Goal: Check status: Check status

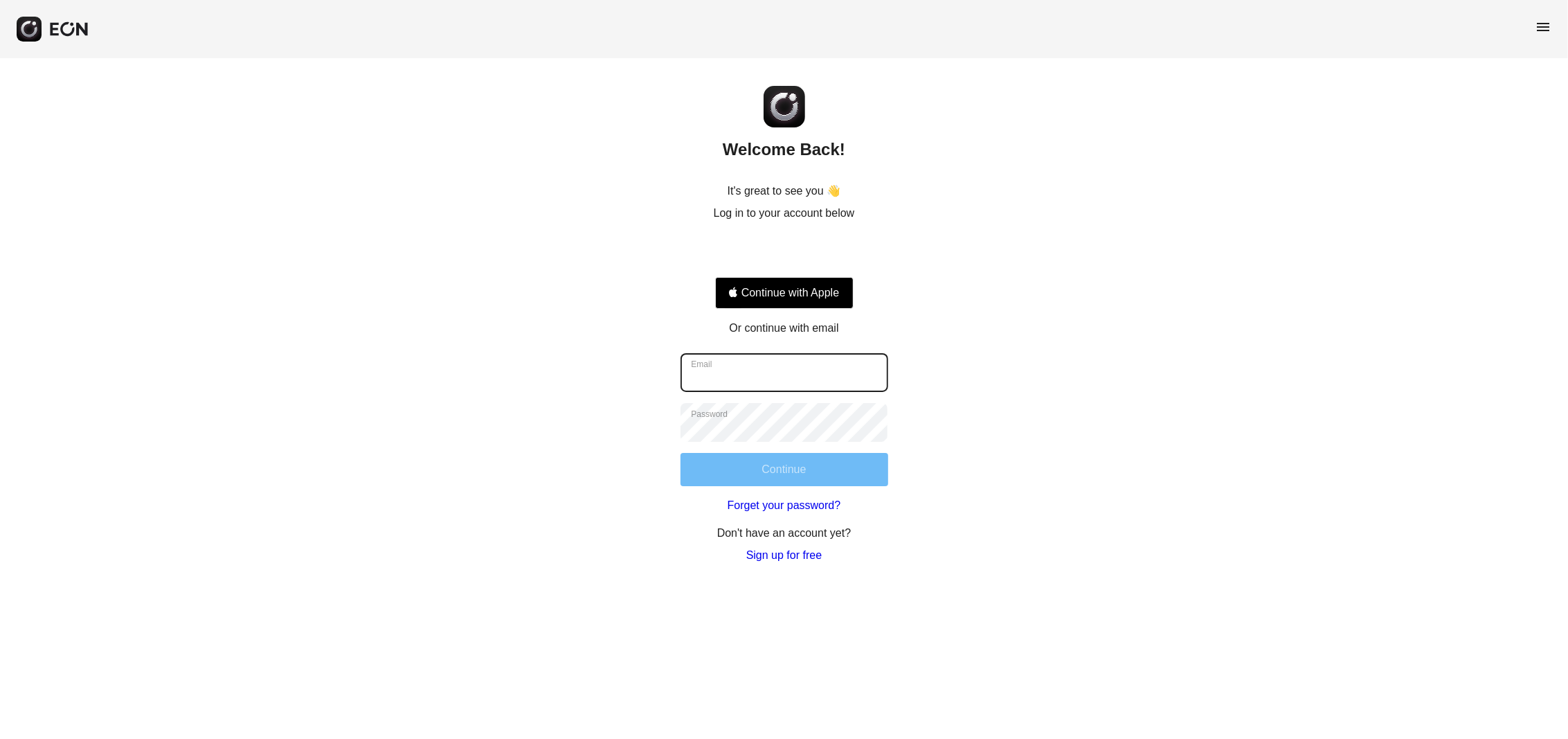
type input "**********"
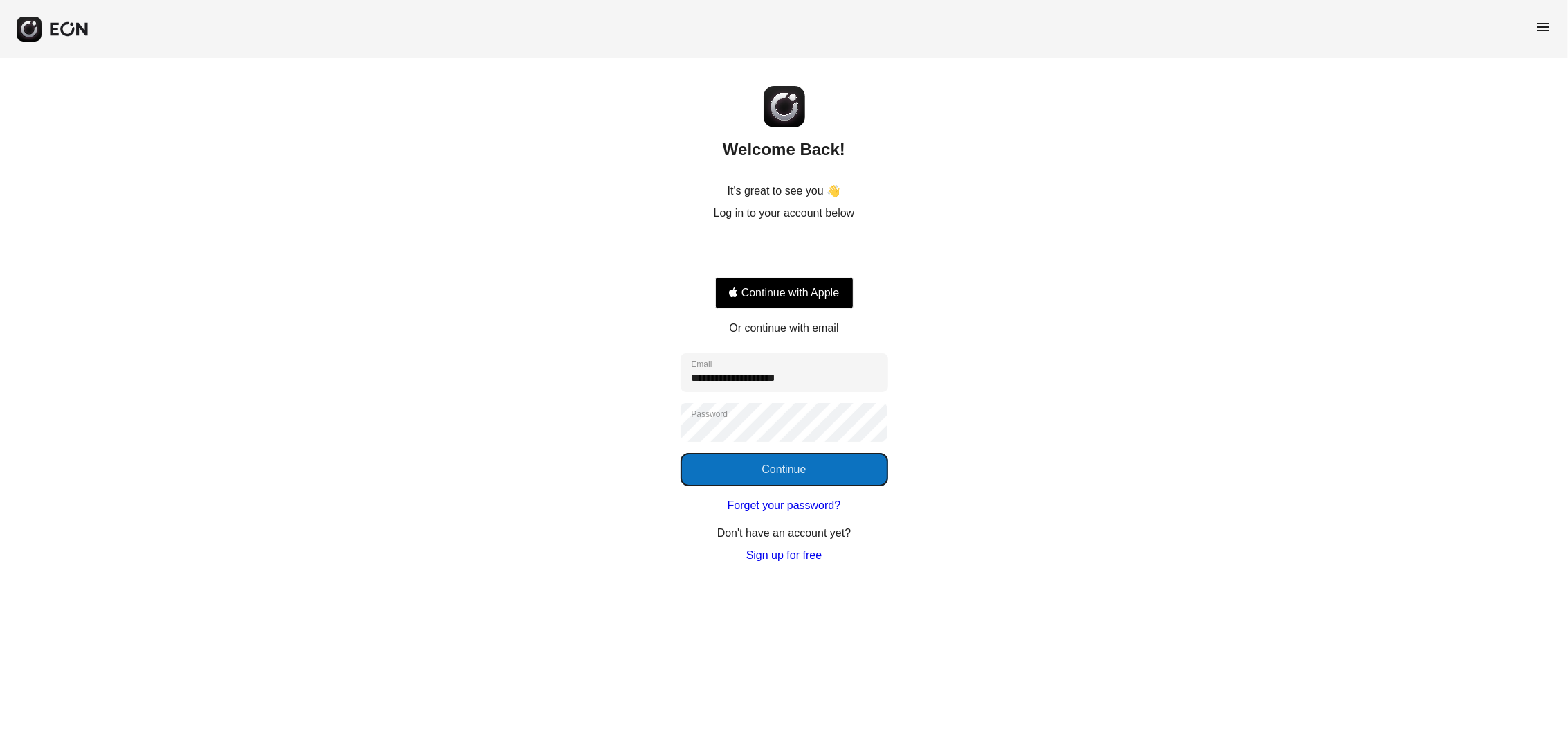
click at [726, 469] on button "Continue" at bounding box center [785, 470] width 208 height 33
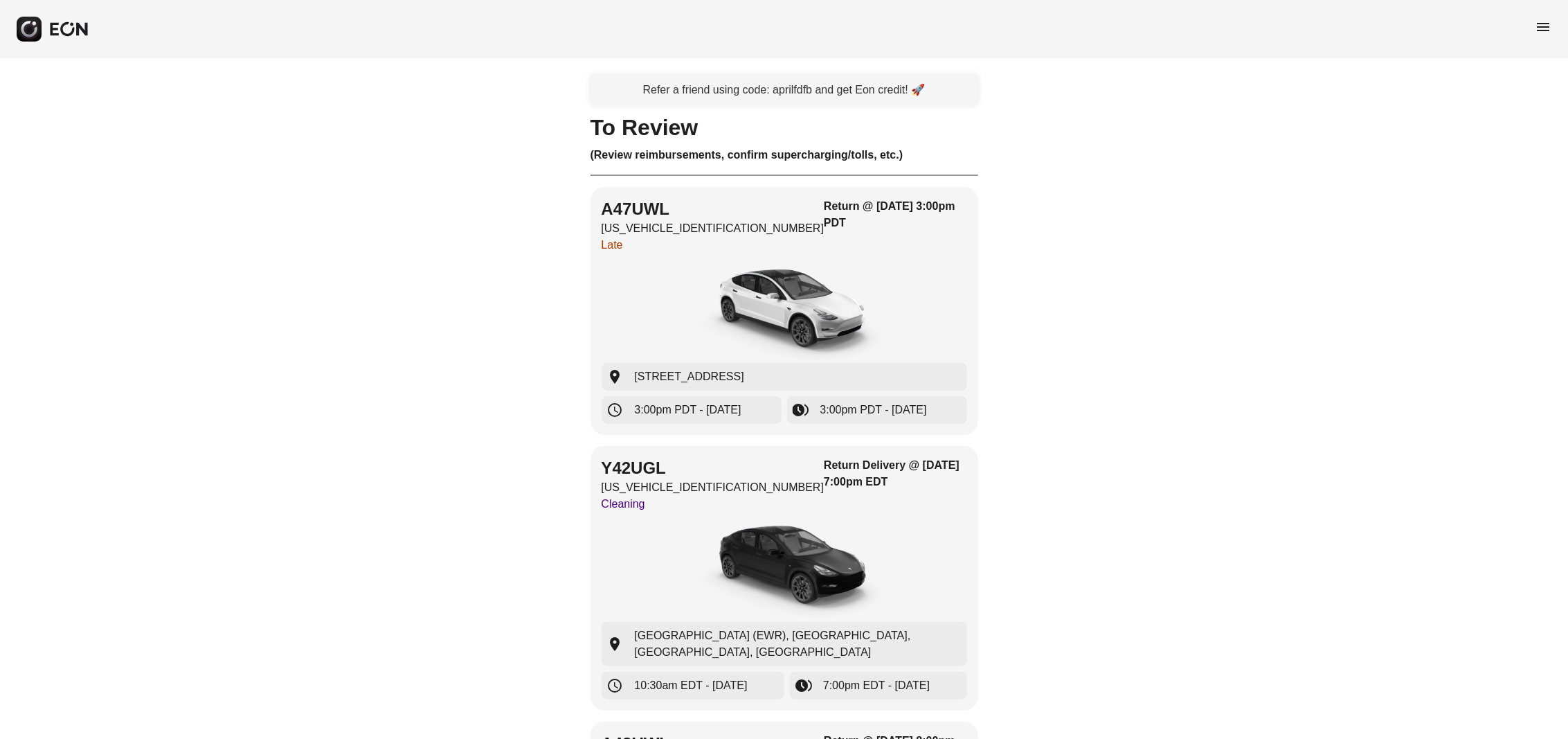
click at [1541, 26] on span "menu" at bounding box center [1543, 27] width 17 height 17
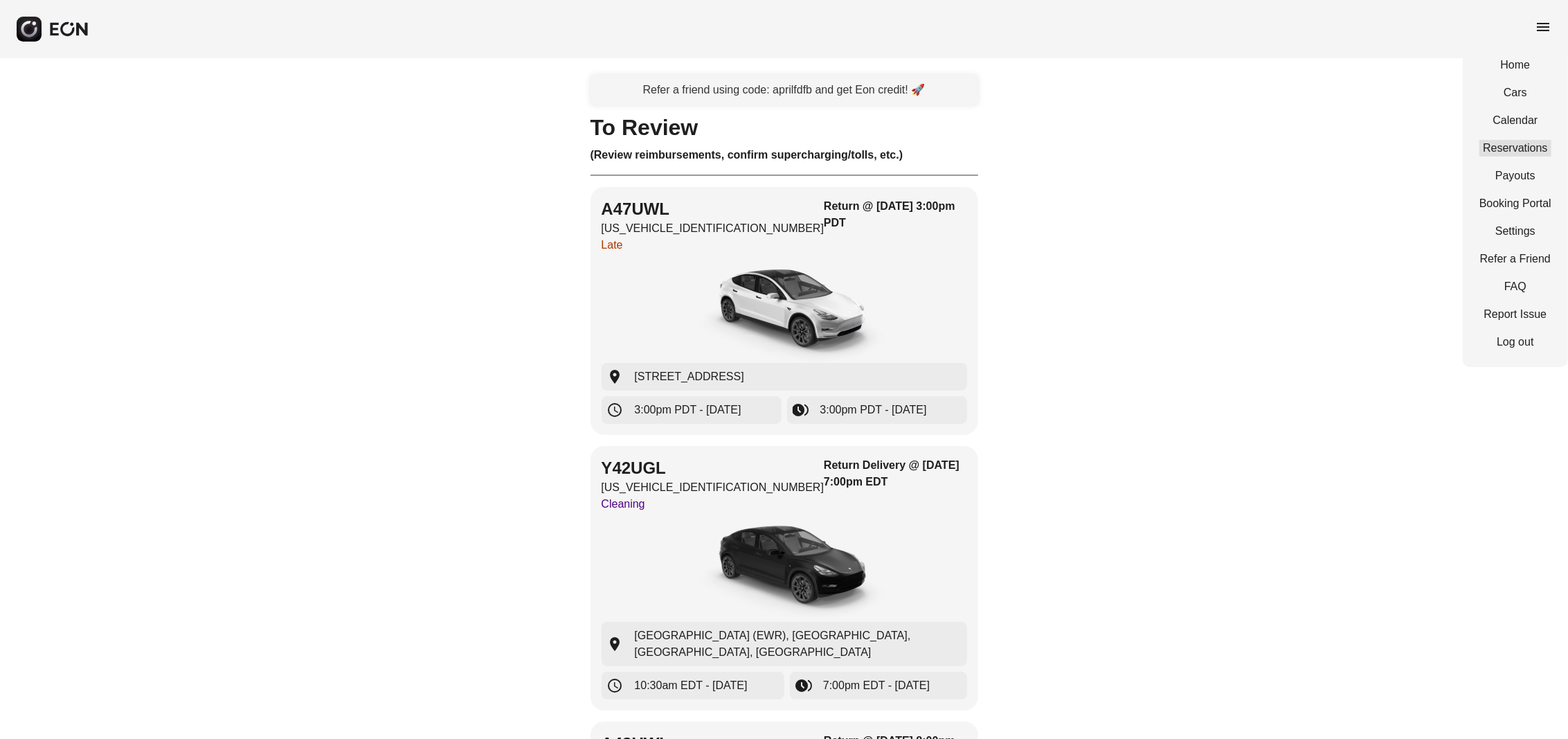
click at [1533, 143] on link "Reservations" at bounding box center [1515, 148] width 72 height 17
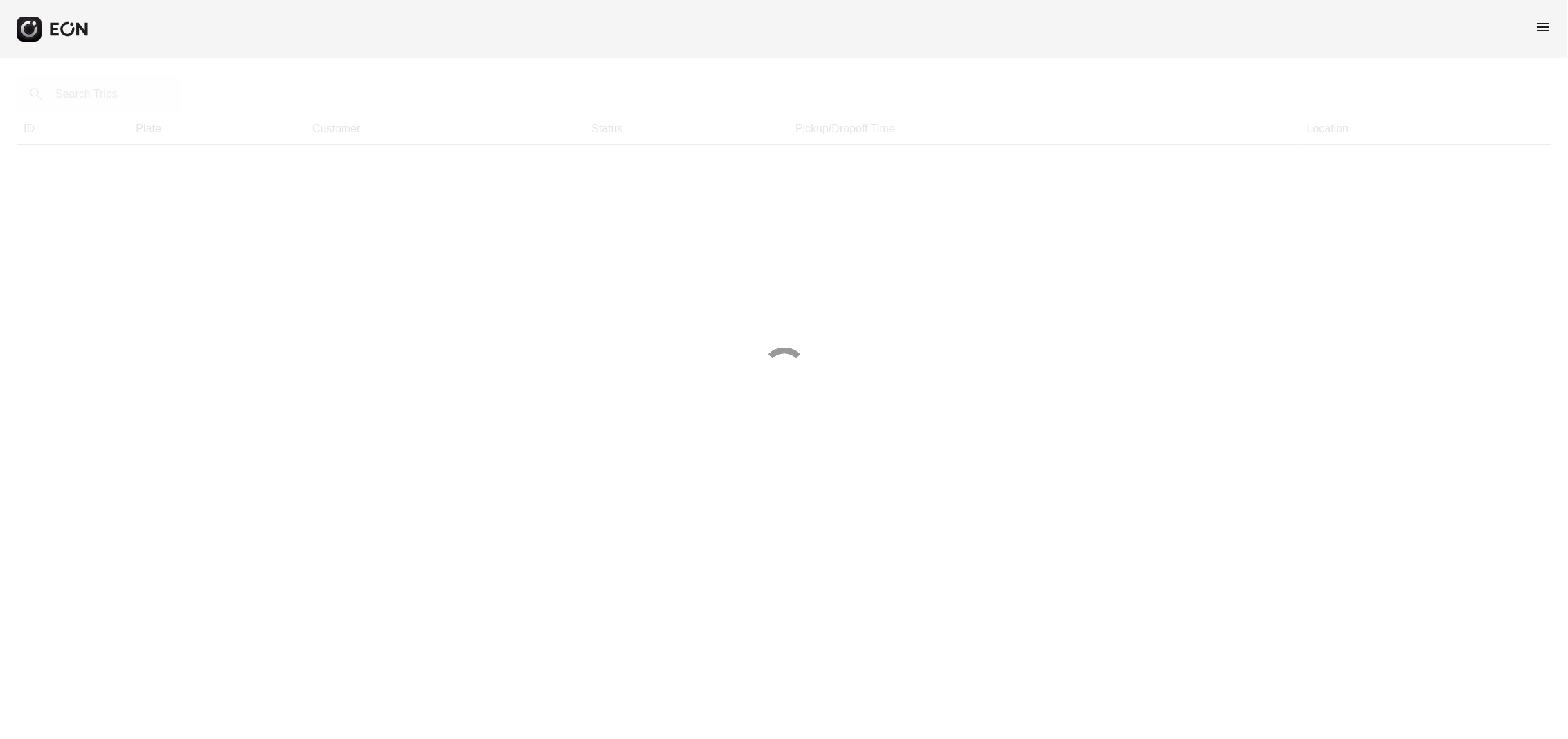
click at [96, 108] on div at bounding box center [784, 369] width 1568 height 739
click at [102, 99] on div at bounding box center [784, 369] width 1568 height 739
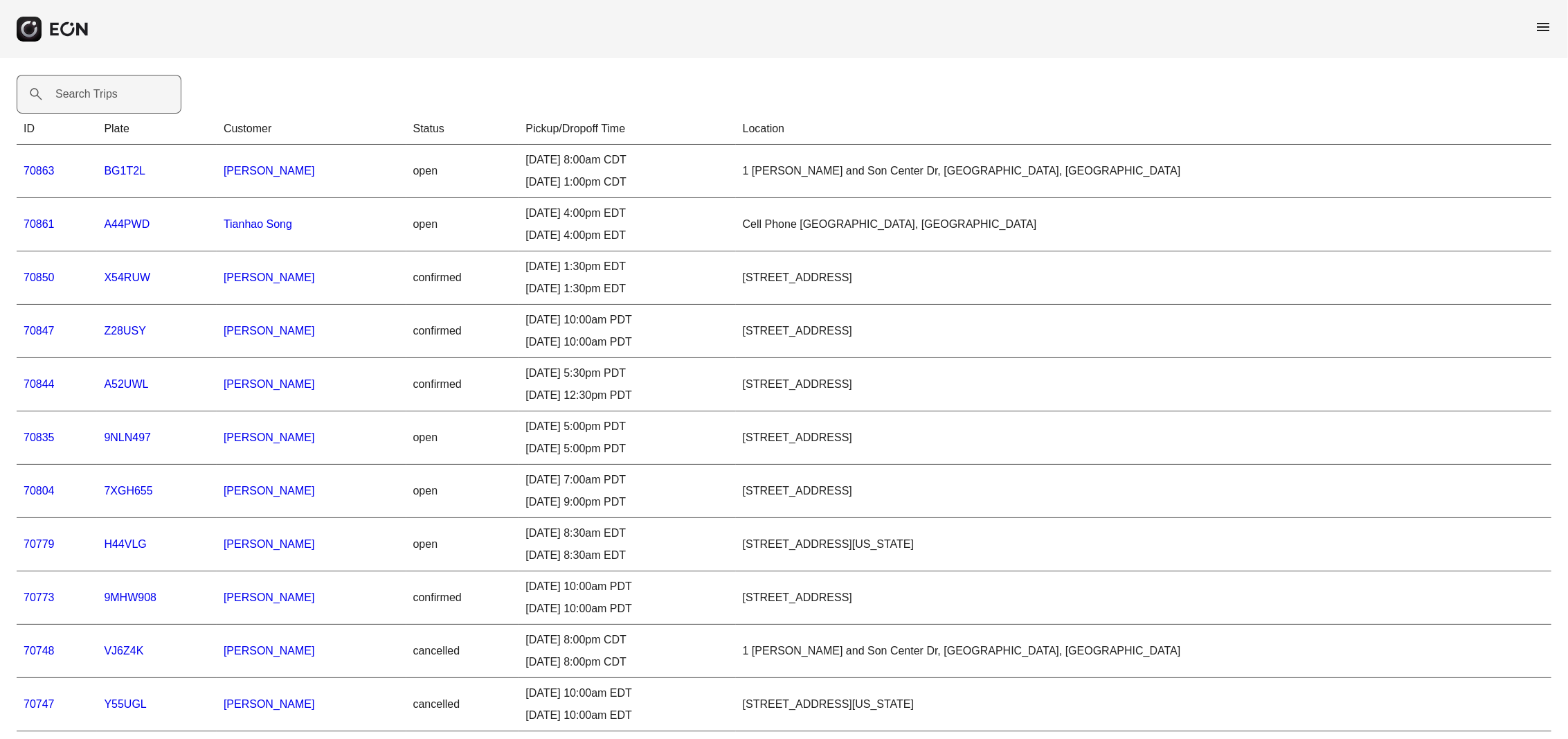
click at [106, 100] on label "Search Trips" at bounding box center [86, 94] width 63 height 17
click at [106, 100] on Trips "Search Trips" at bounding box center [99, 94] width 165 height 39
paste Trips "*****"
type Trips "*****"
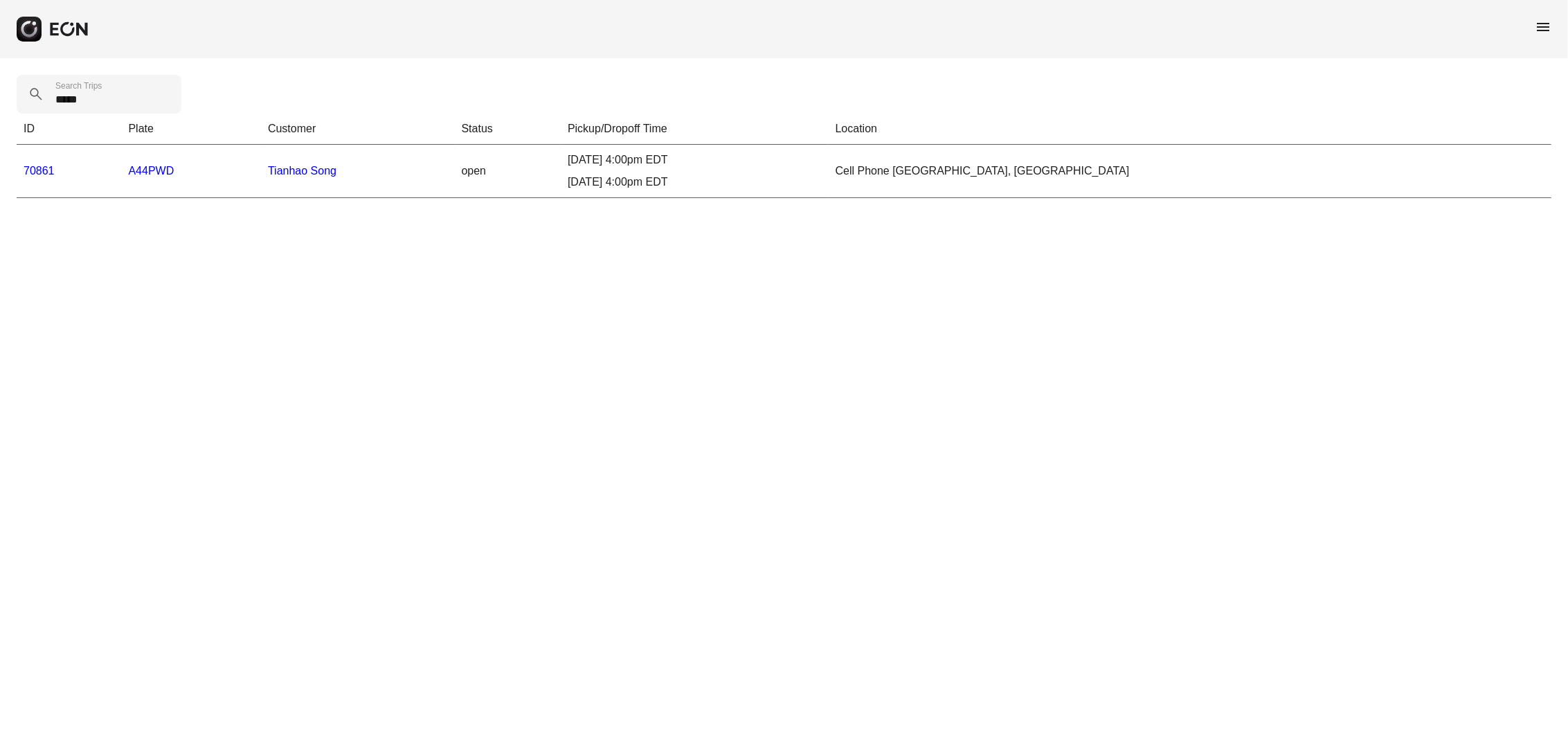
click at [48, 166] on link "70861" at bounding box center [39, 171] width 31 height 12
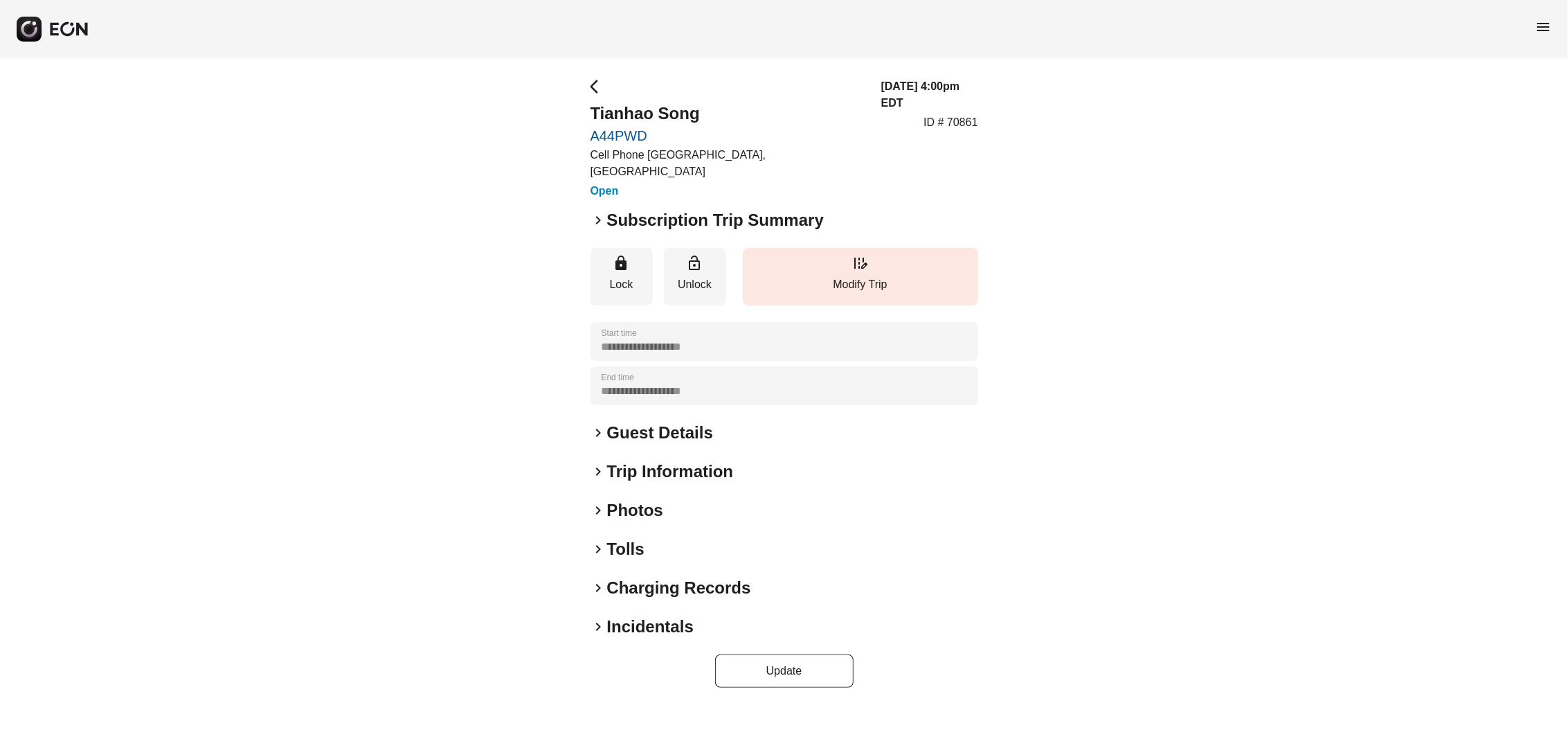
click at [598, 212] on span "keyboard_arrow_right" at bounding box center [598, 220] width 17 height 17
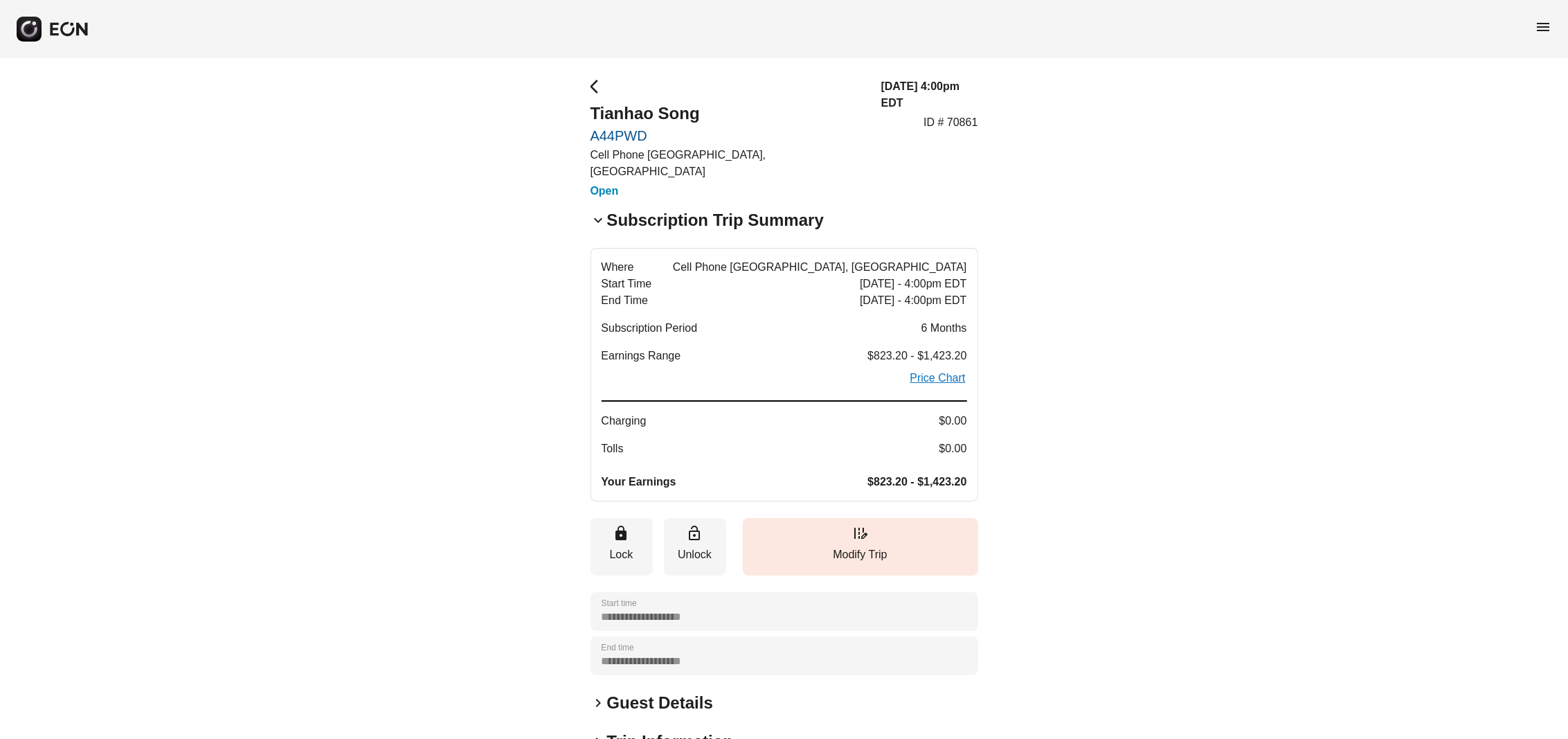
drag, startPoint x: 859, startPoint y: 346, endPoint x: 971, endPoint y: 341, distance: 112.1
click at [976, 341] on button "Where Cell Phone Lot, [GEOGRAPHIC_DATA] Start Time [DATE] - 4:00pm EDT End Time…" at bounding box center [784, 374] width 388 height 253
drag, startPoint x: 967, startPoint y: 336, endPoint x: 839, endPoint y: 334, distance: 128.0
click at [839, 348] on p "Earnings Range $823.20 - $1,423.20" at bounding box center [784, 356] width 366 height 17
